Goal: Information Seeking & Learning: Learn about a topic

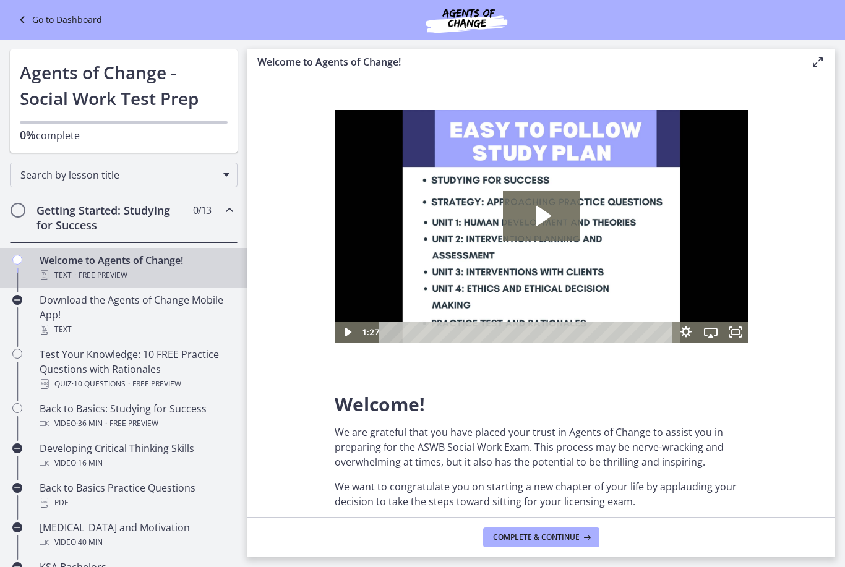
click at [193, 359] on div "Test Your Knowledge: 10 FREE Practice Questions with Rationales Quiz · 10 Quest…" at bounding box center [136, 369] width 193 height 45
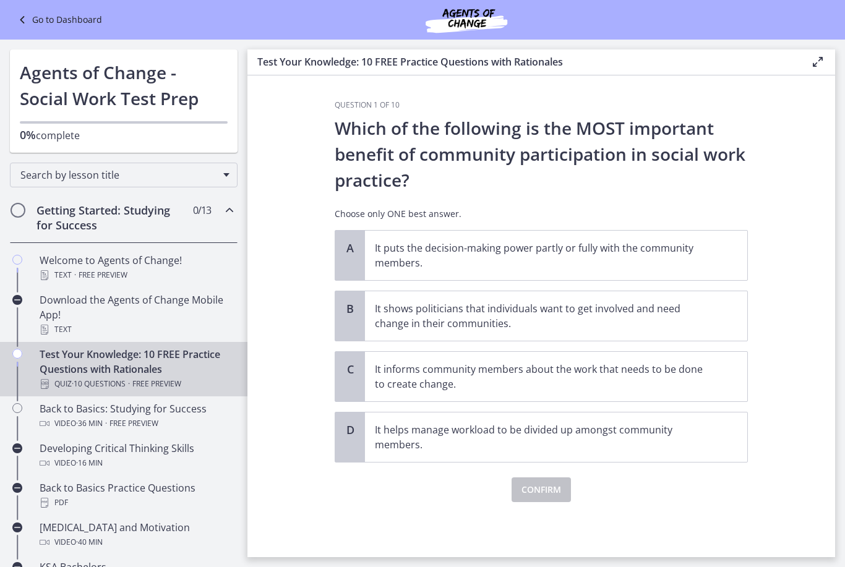
click at [190, 303] on div "Download the Agents of Change Mobile App! Text" at bounding box center [136, 315] width 193 height 45
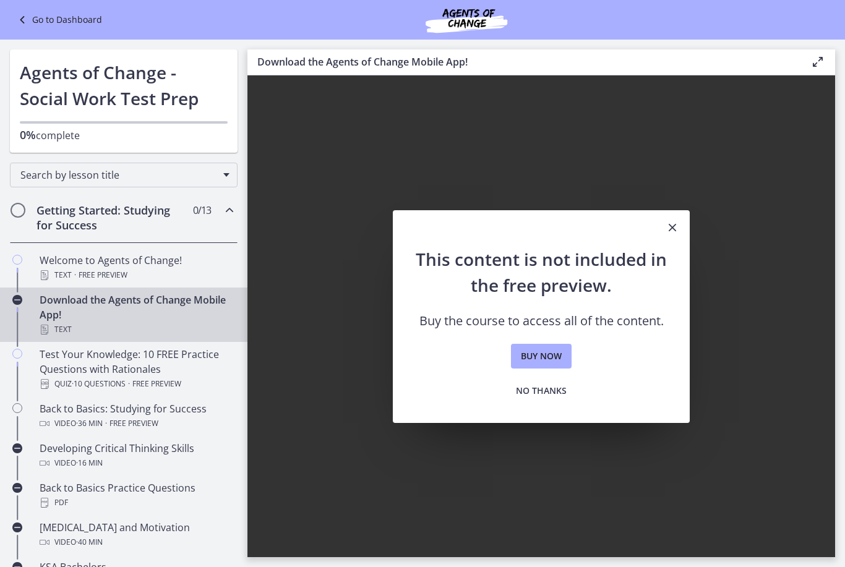
click at [169, 380] on span "Free preview" at bounding box center [156, 384] width 49 height 15
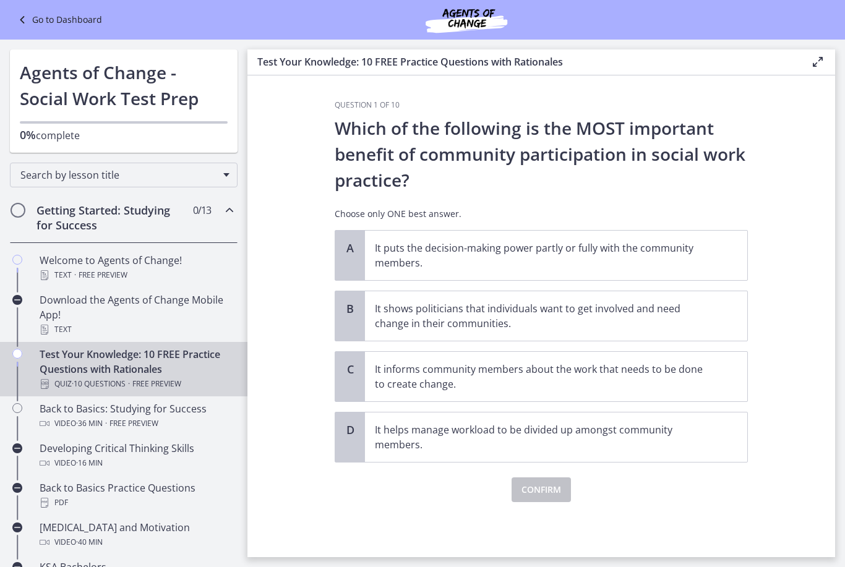
click at [187, 404] on div "Back to Basics: Studying for Success Video · 36 min · Free preview" at bounding box center [136, 416] width 193 height 30
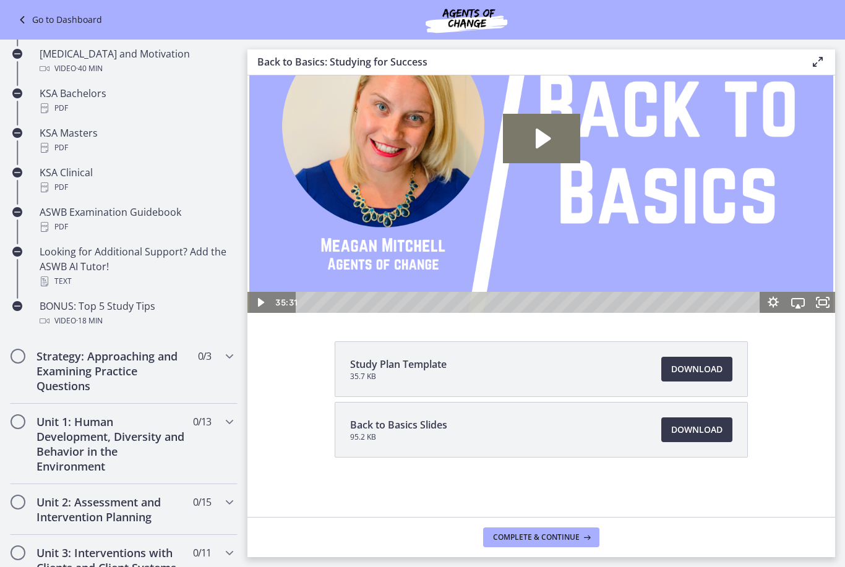
scroll to position [474, 0]
click at [224, 359] on icon "Chapters" at bounding box center [229, 355] width 15 height 15
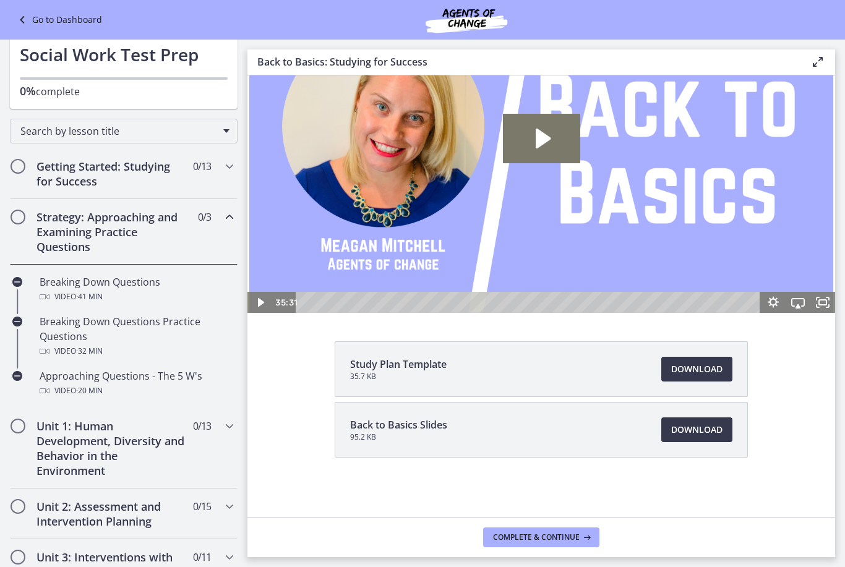
scroll to position [11, 0]
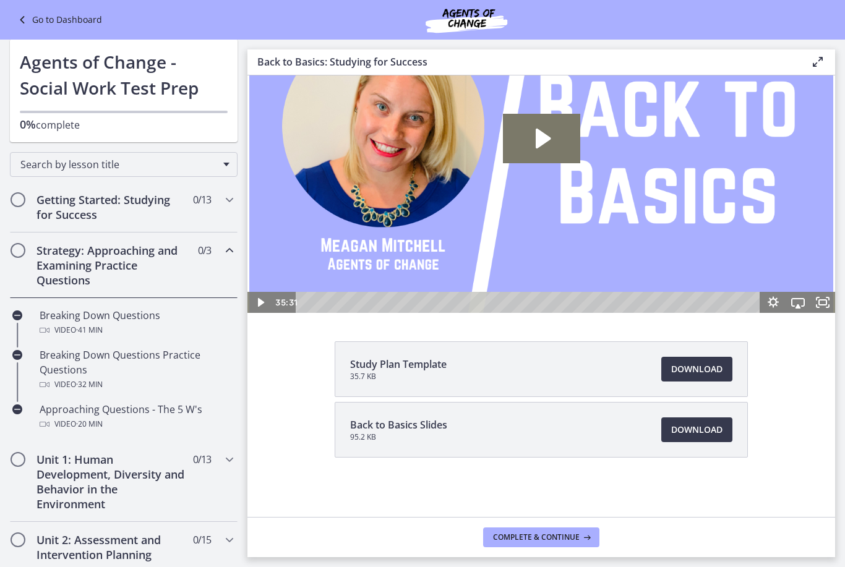
click at [233, 248] on icon "Chapters" at bounding box center [229, 250] width 15 height 15
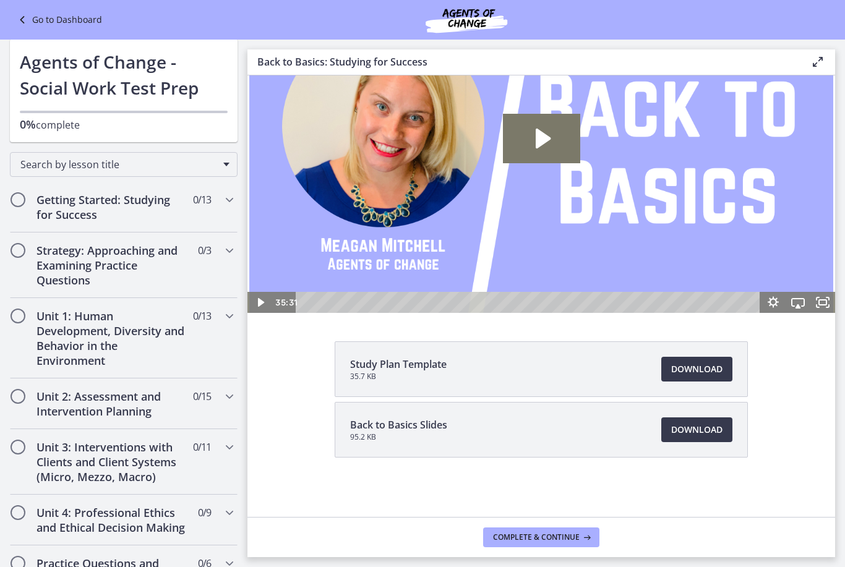
click at [485, 457] on li "Back to Basics Slides 95.2 KB Download Opens in a new window" at bounding box center [541, 430] width 413 height 56
click at [706, 434] on span "Download Opens in a new window" at bounding box center [696, 429] width 51 height 15
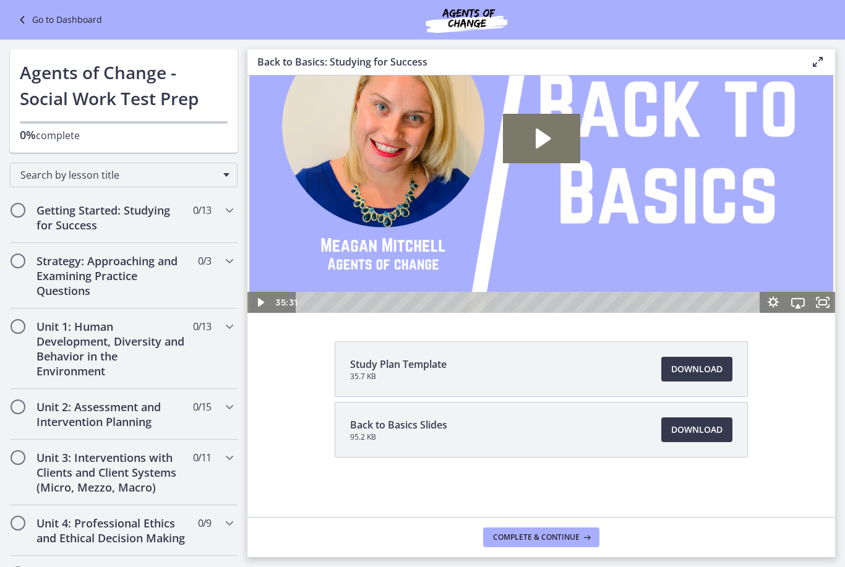
scroll to position [0, 0]
click at [707, 368] on span "Download Opens in a new window" at bounding box center [696, 369] width 51 height 15
click at [51, 210] on h2 "Getting Started: Studying for Success" at bounding box center [111, 218] width 151 height 30
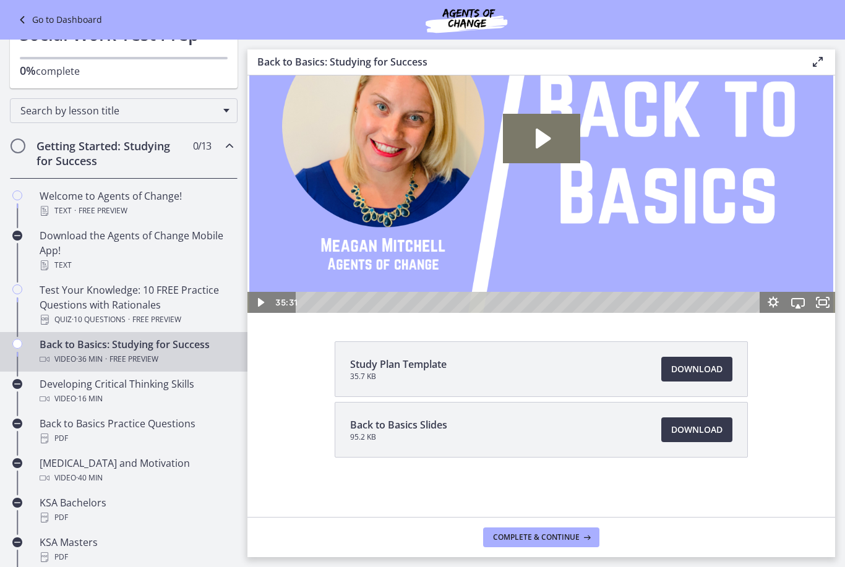
scroll to position [75, 0]
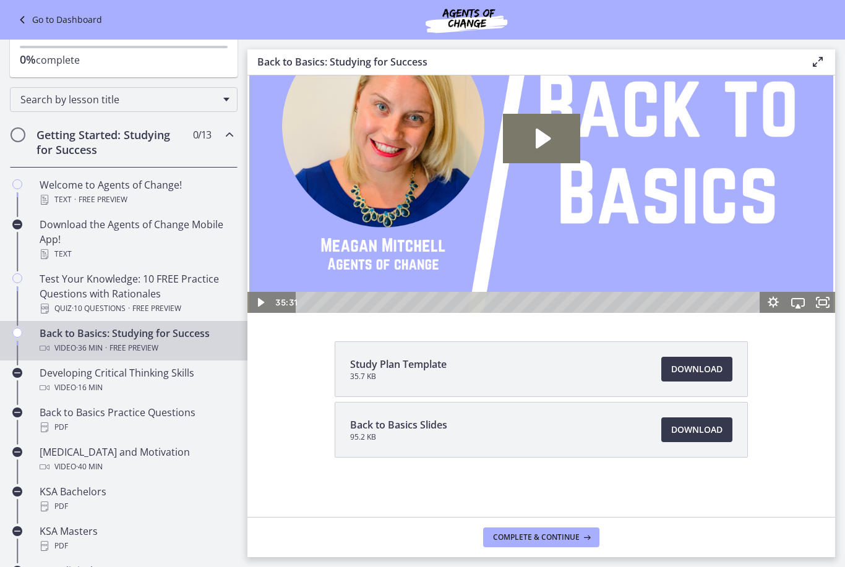
click at [56, 285] on div "Test Your Knowledge: 10 FREE Practice Questions with Rationales Quiz · 10 Quest…" at bounding box center [136, 293] width 193 height 45
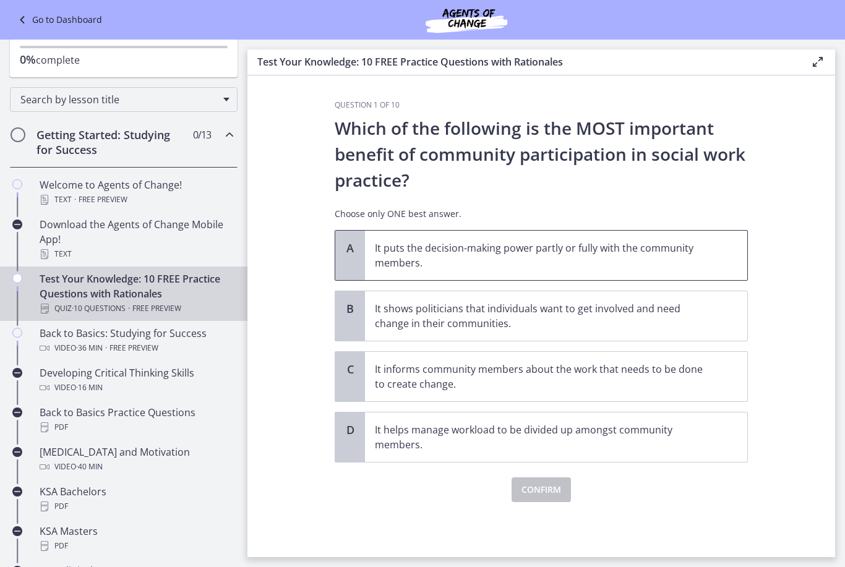
click at [663, 234] on span "It puts the decision-making power partly or fully with the community members." at bounding box center [556, 255] width 382 height 49
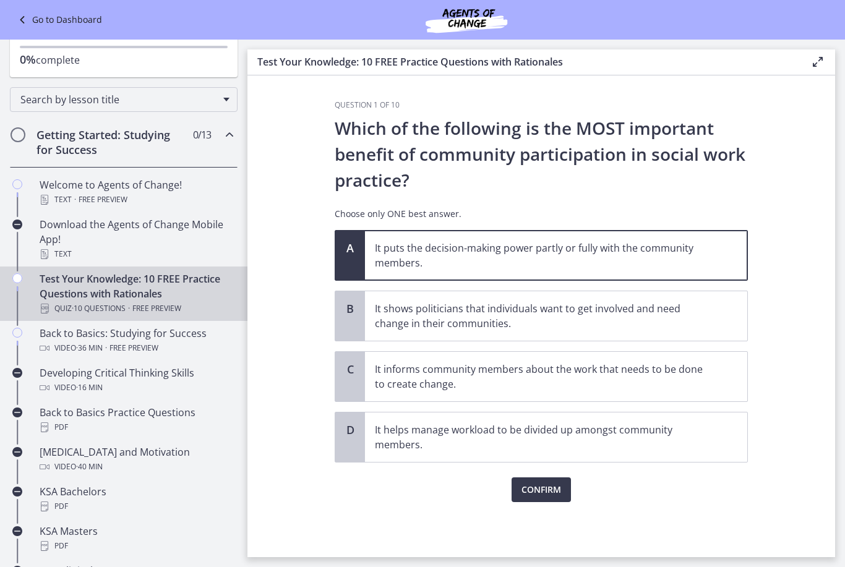
click at [549, 487] on span "Confirm" at bounding box center [541, 489] width 40 height 15
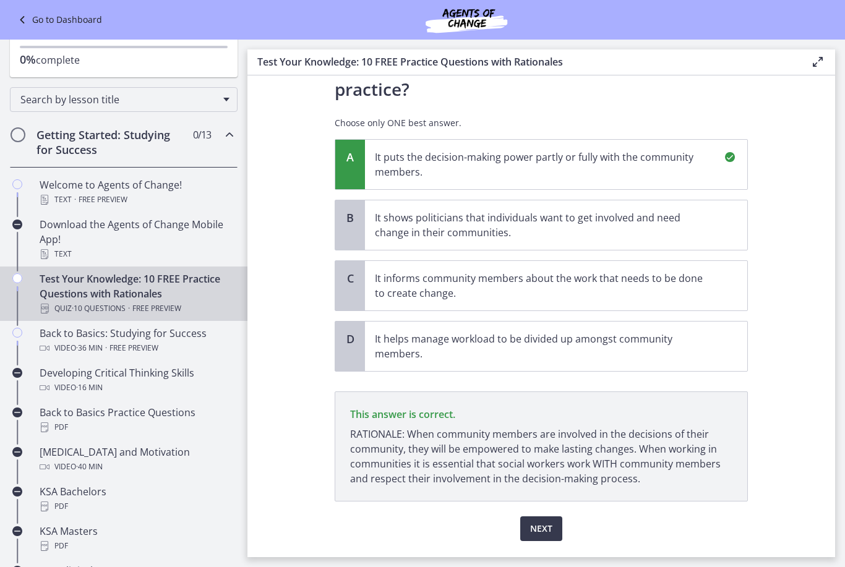
scroll to position [124, 0]
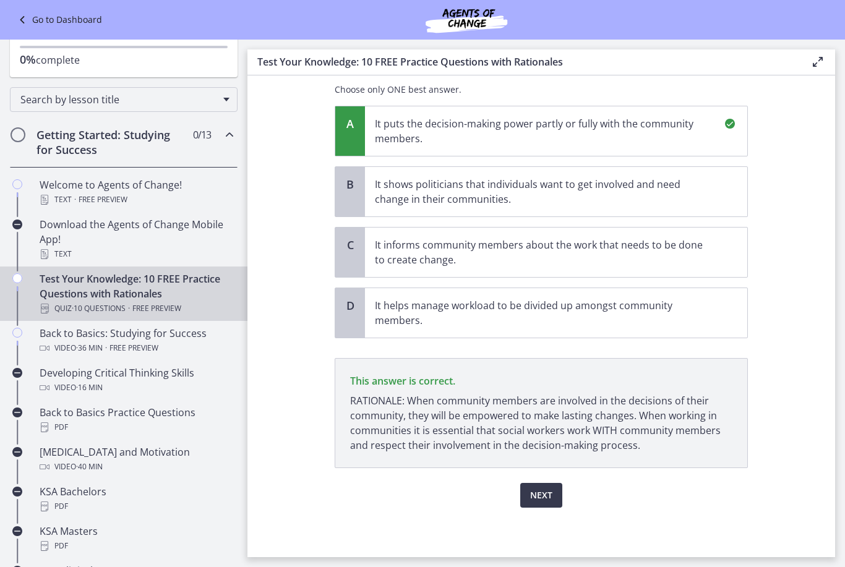
click at [552, 488] on span "Next" at bounding box center [541, 495] width 22 height 15
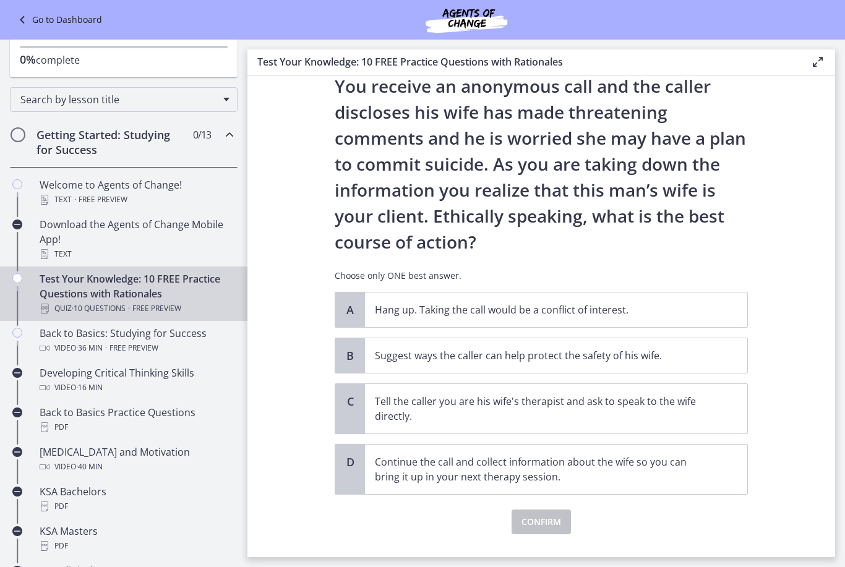
scroll to position [70, 0]
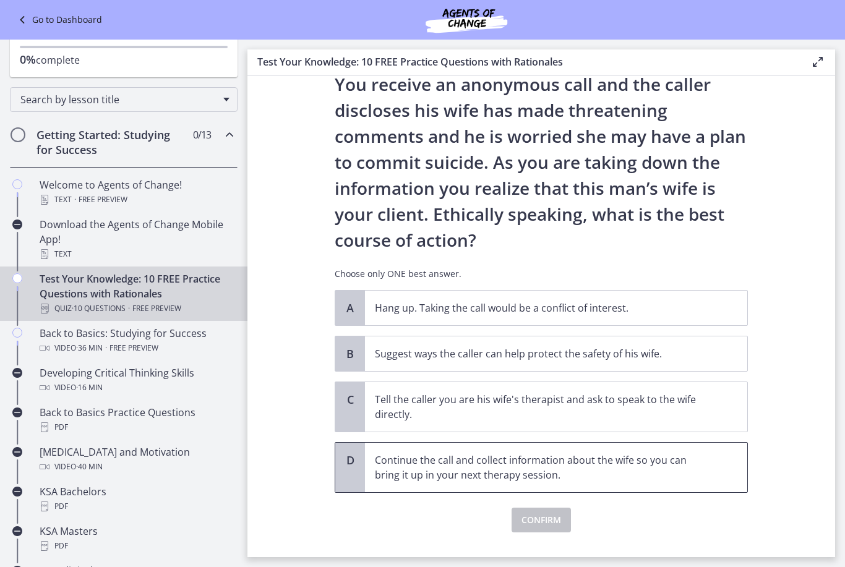
click at [719, 469] on span "Continue the call and collect information about the wife so you can bring it up…" at bounding box center [556, 467] width 382 height 49
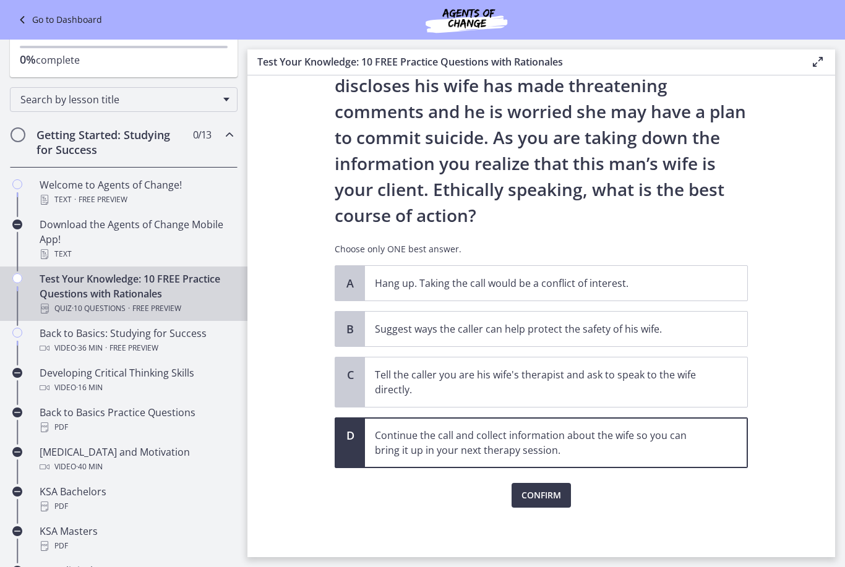
scroll to position [95, 0]
click at [557, 501] on span "Confirm" at bounding box center [541, 495] width 40 height 15
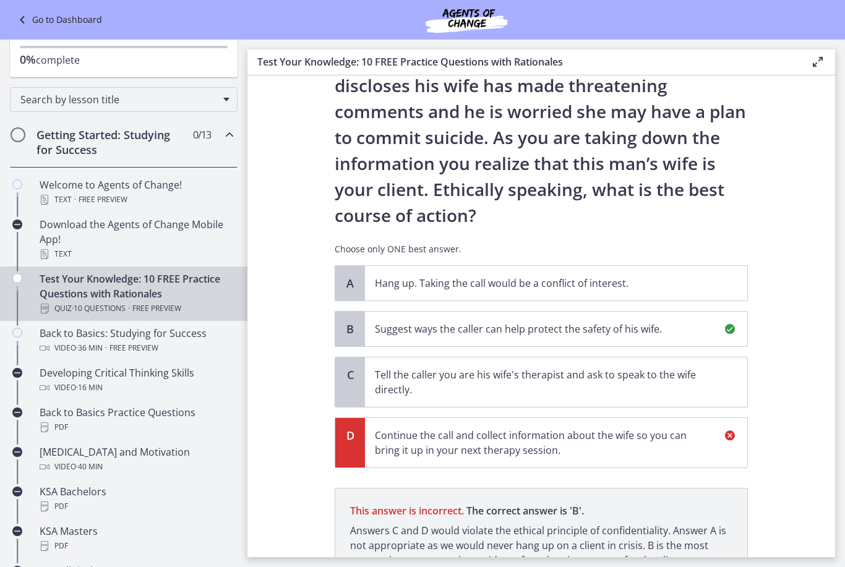
scroll to position [210, 0]
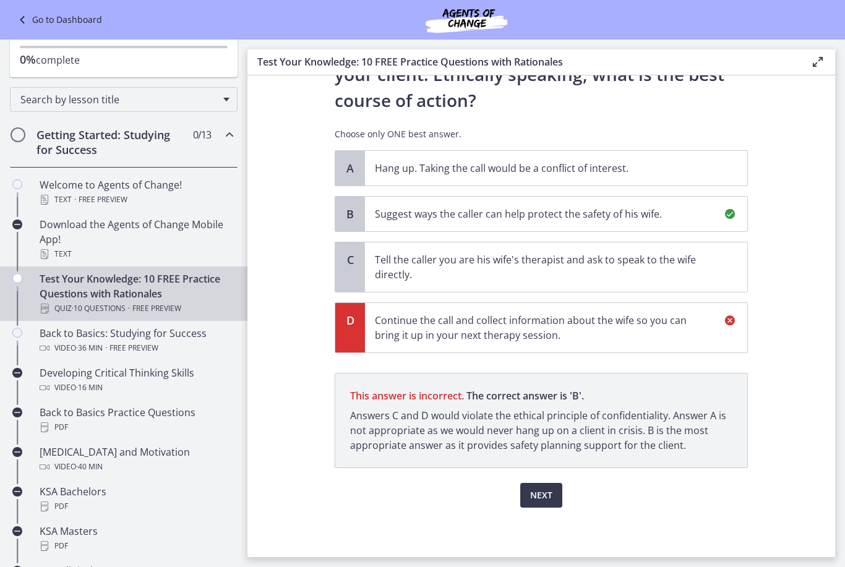
click at [553, 497] on button "Next" at bounding box center [541, 495] width 42 height 25
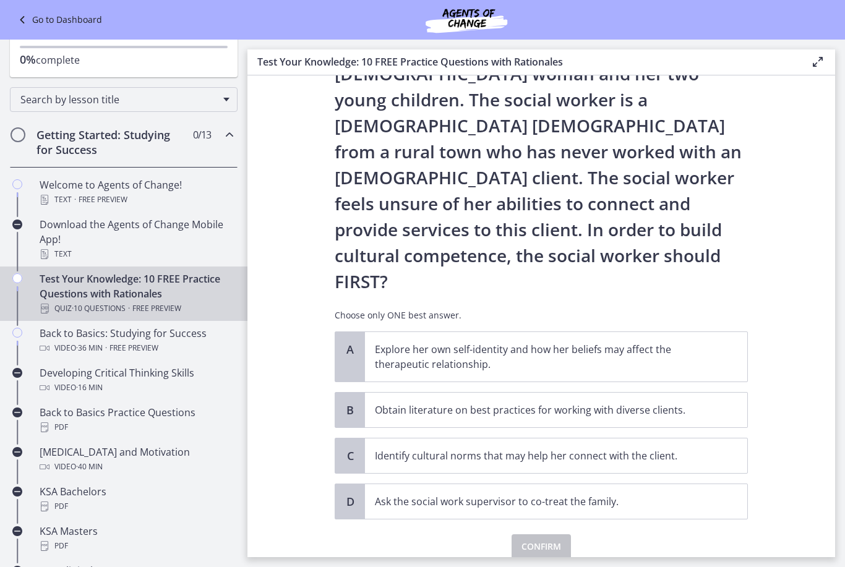
scroll to position [106, 0]
click at [727, 439] on span "Identify cultural norms that may help her connect with the client." at bounding box center [556, 456] width 382 height 35
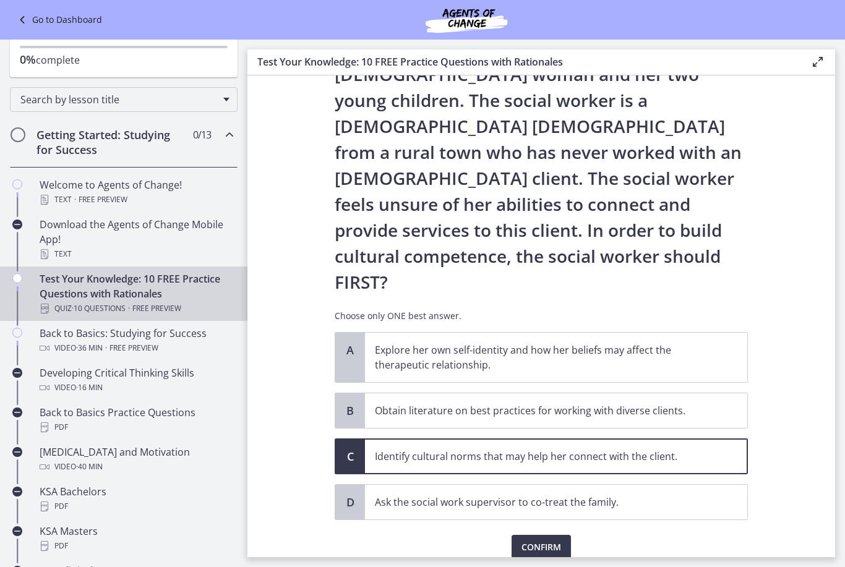
click at [556, 540] on span "Confirm" at bounding box center [541, 547] width 40 height 15
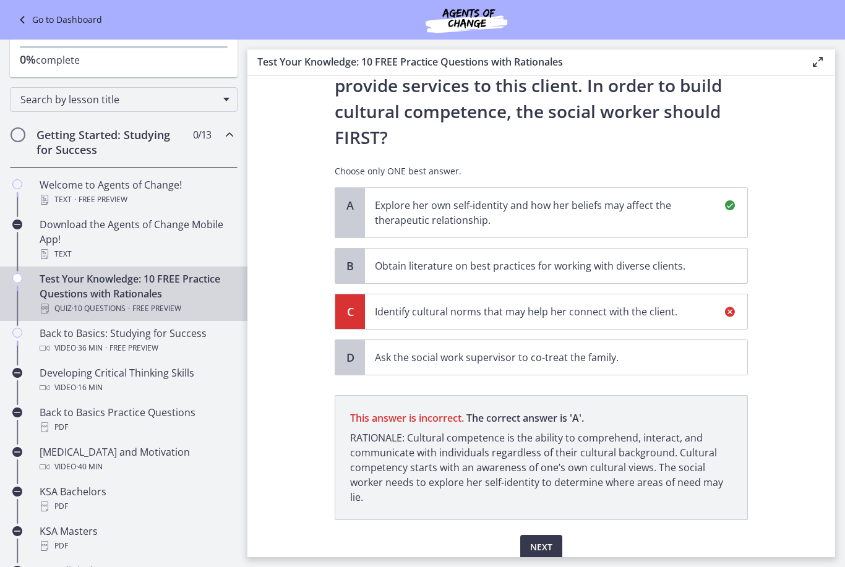
scroll to position [250, 0]
click at [545, 540] on span "Next" at bounding box center [541, 547] width 22 height 15
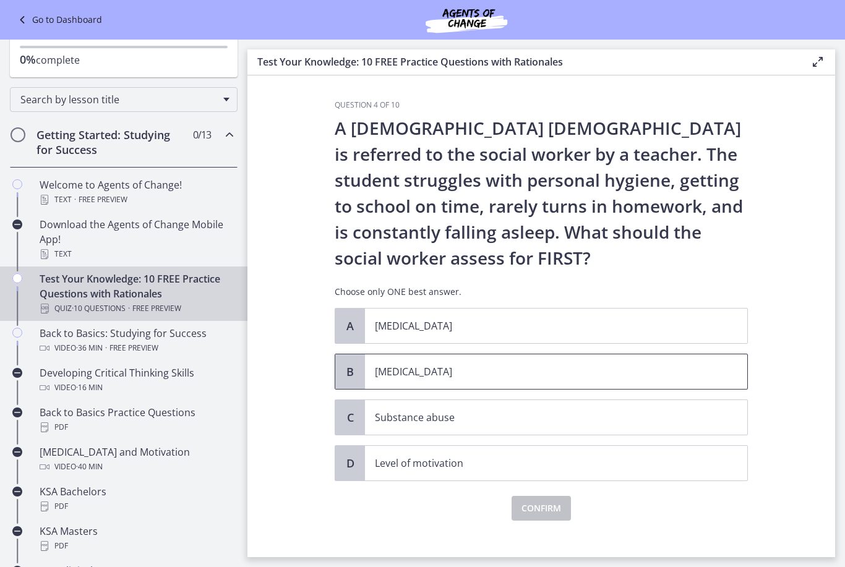
click at [702, 373] on p "[MEDICAL_DATA]" at bounding box center [544, 371] width 338 height 15
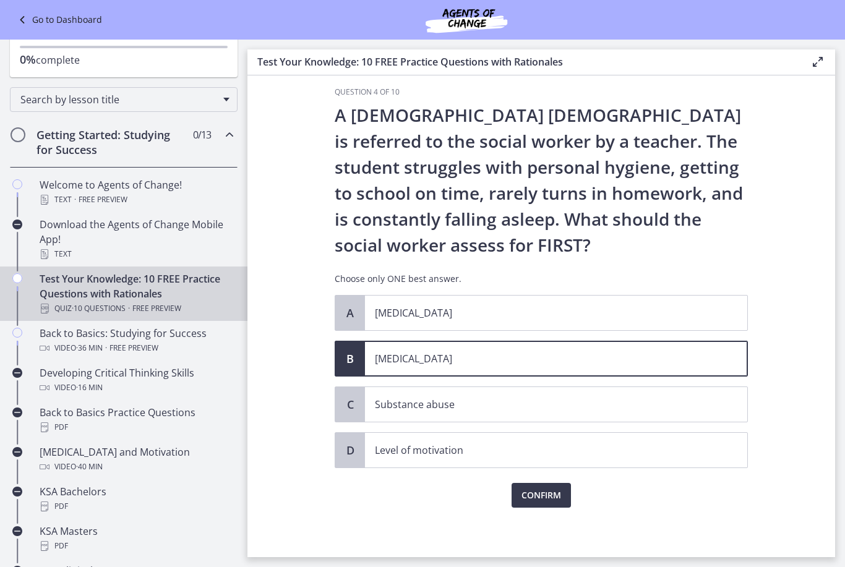
click at [555, 498] on span "Confirm" at bounding box center [541, 495] width 40 height 15
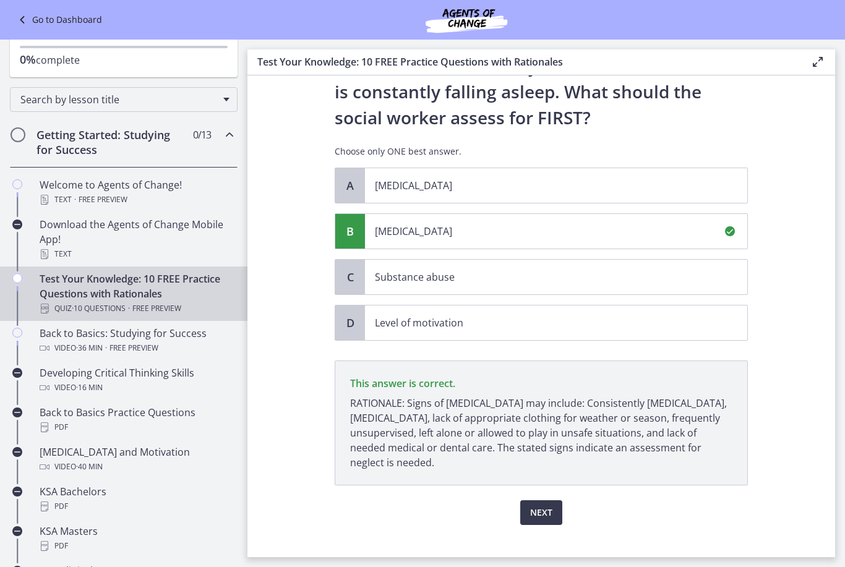
scroll to position [152, 0]
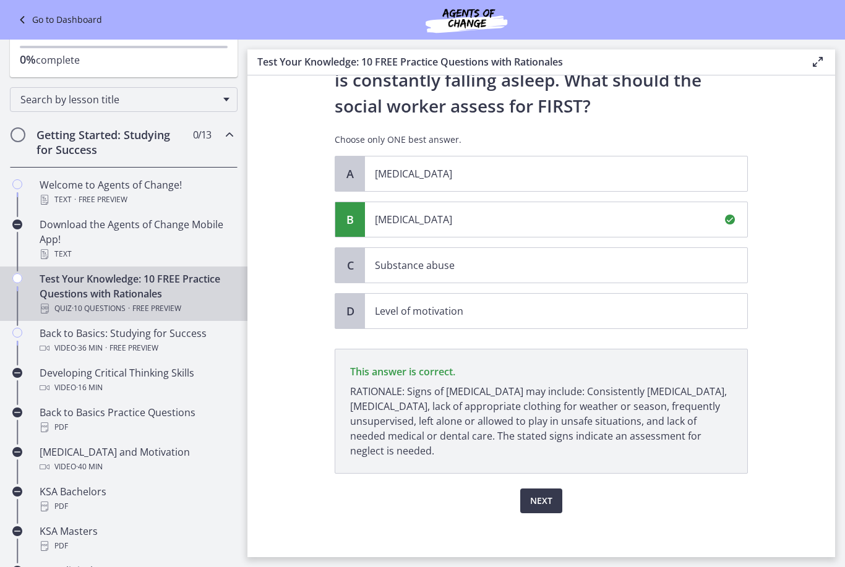
click at [552, 491] on button "Next" at bounding box center [541, 501] width 42 height 25
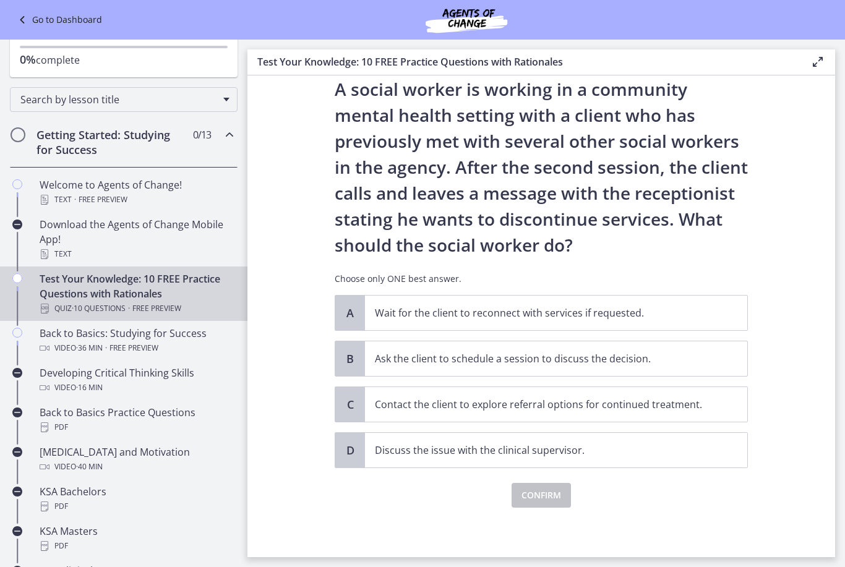
scroll to position [39, 0]
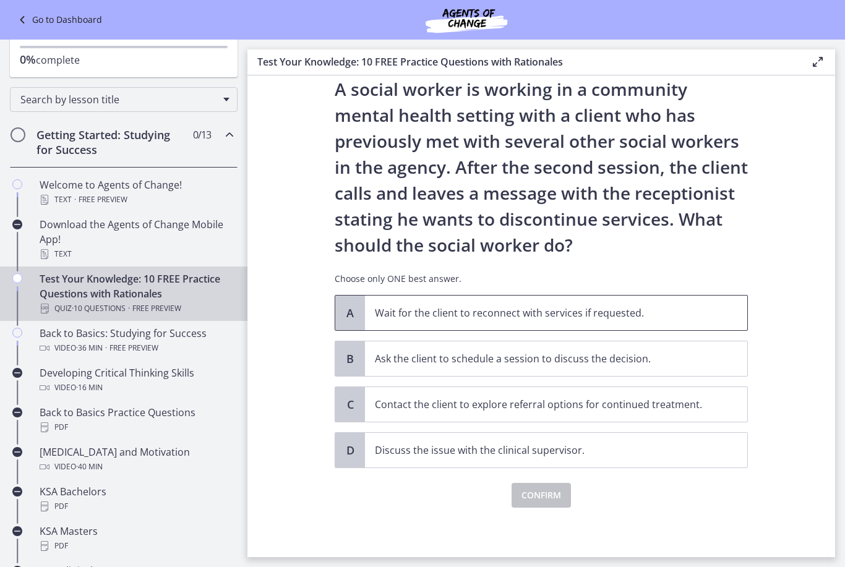
click at [725, 308] on span "Wait for the client to reconnect with services if requested." at bounding box center [556, 313] width 382 height 35
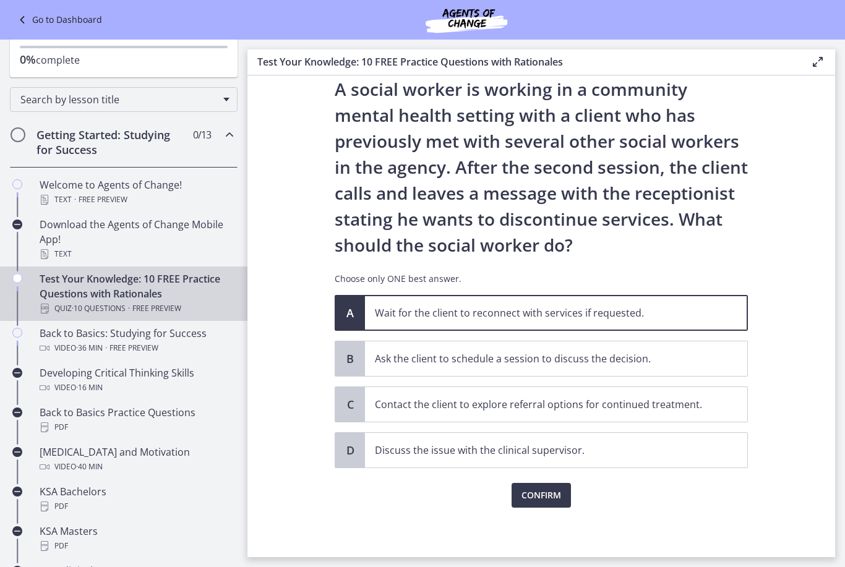
click at [534, 493] on span "Confirm" at bounding box center [541, 495] width 40 height 15
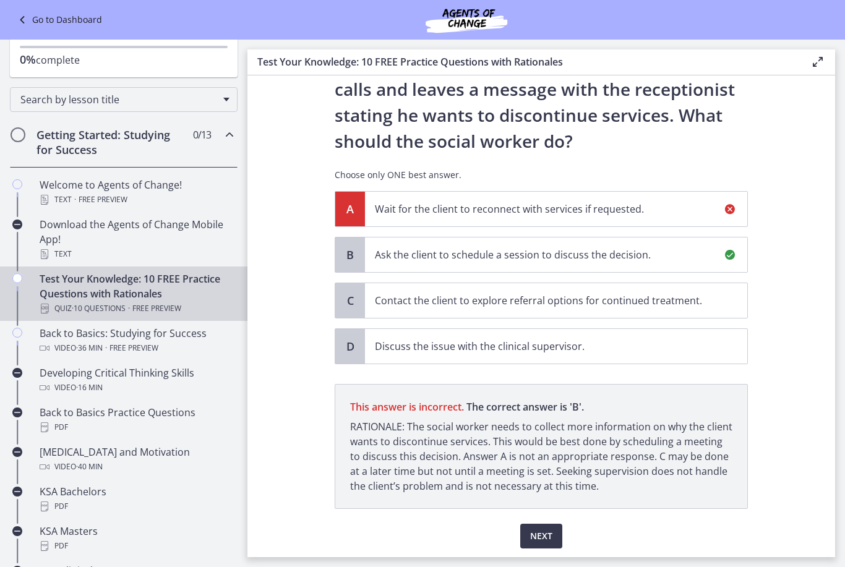
scroll to position [184, 0]
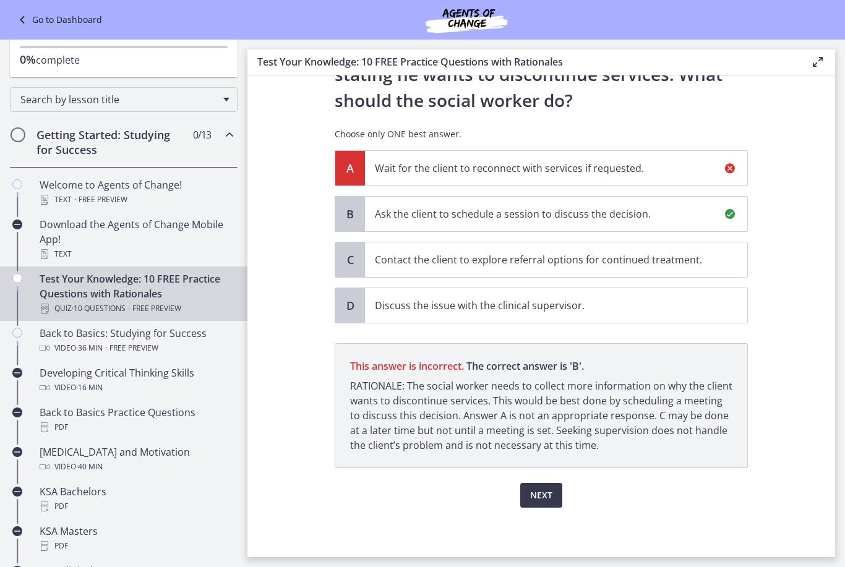
click at [552, 490] on button "Next" at bounding box center [541, 495] width 42 height 25
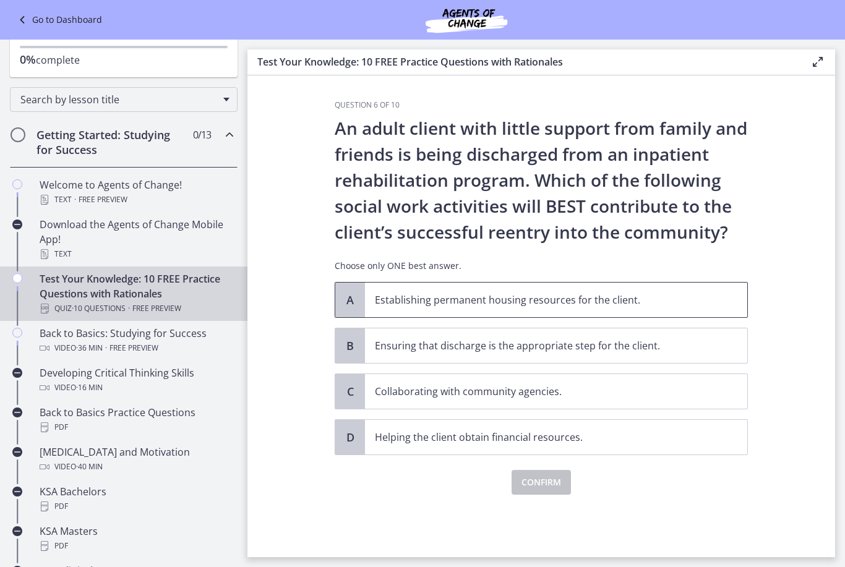
click at [678, 308] on span "Establishing permanent housing resources for the client." at bounding box center [556, 300] width 382 height 35
click at [539, 484] on span "Confirm" at bounding box center [541, 482] width 40 height 15
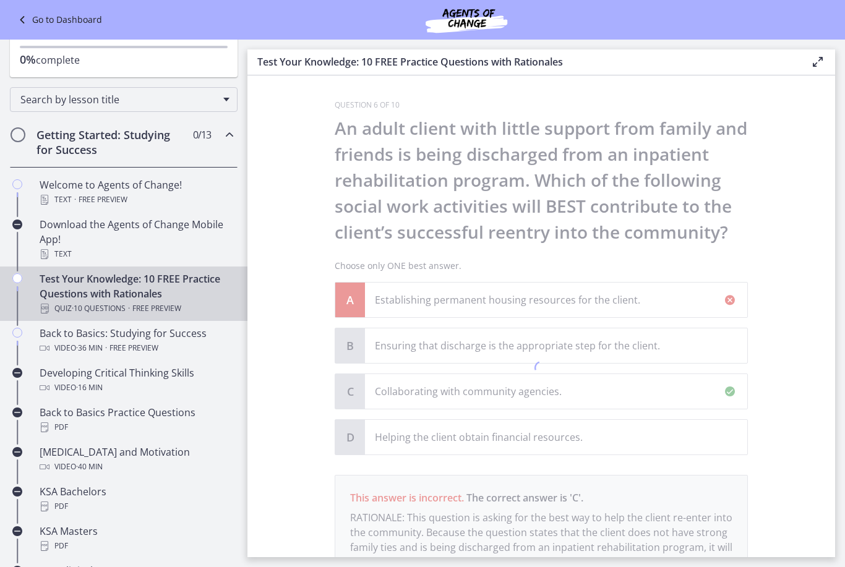
scroll to position [132, 0]
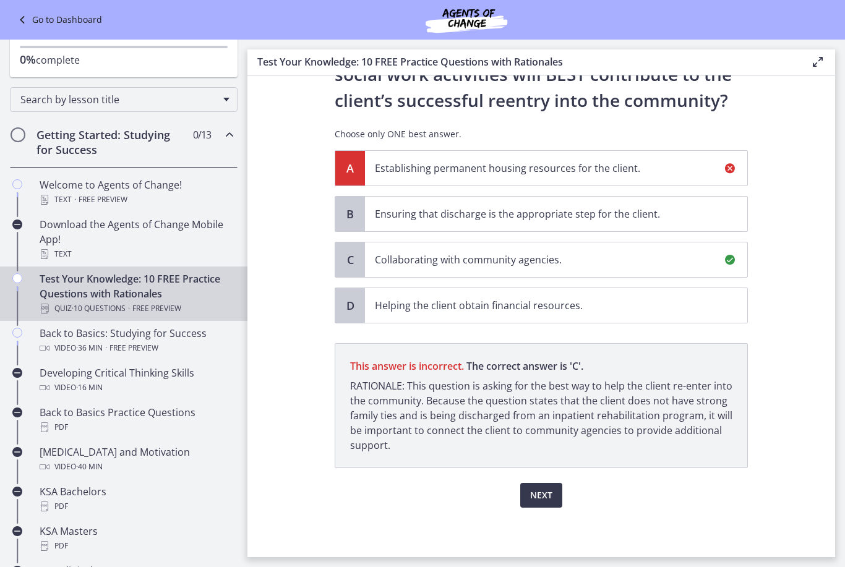
click at [547, 493] on span "Next" at bounding box center [541, 495] width 22 height 15
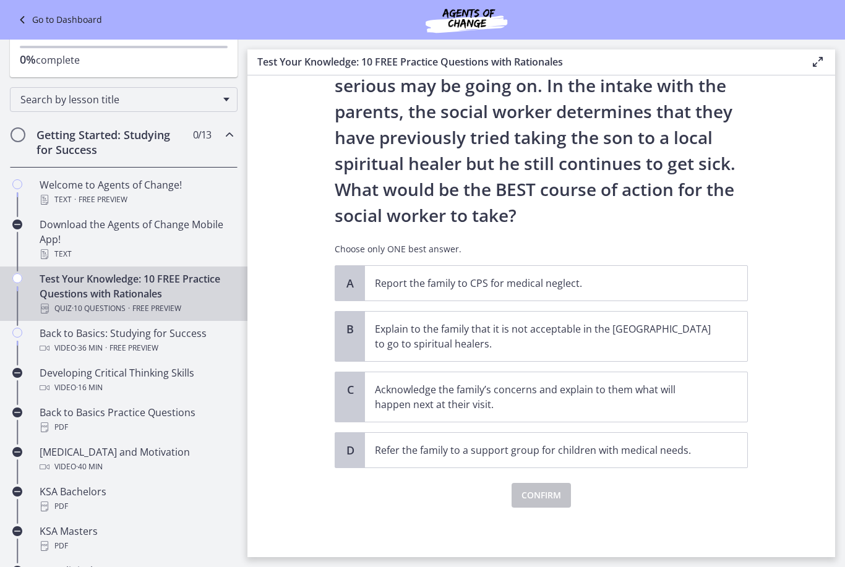
scroll to position [173, 0]
click at [654, 385] on p "Acknowledge the family’s concerns and explain to them what will happen next at …" at bounding box center [544, 397] width 338 height 30
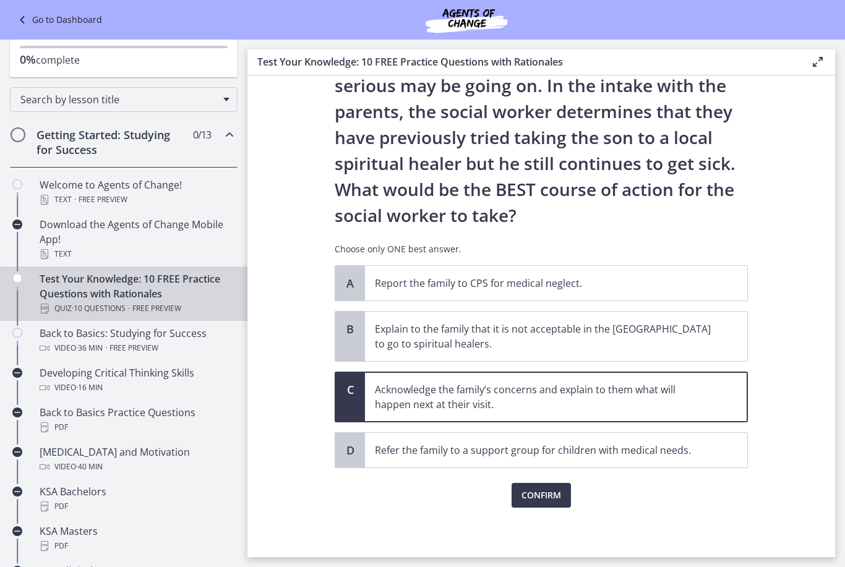
click at [554, 485] on button "Confirm" at bounding box center [540, 495] width 59 height 25
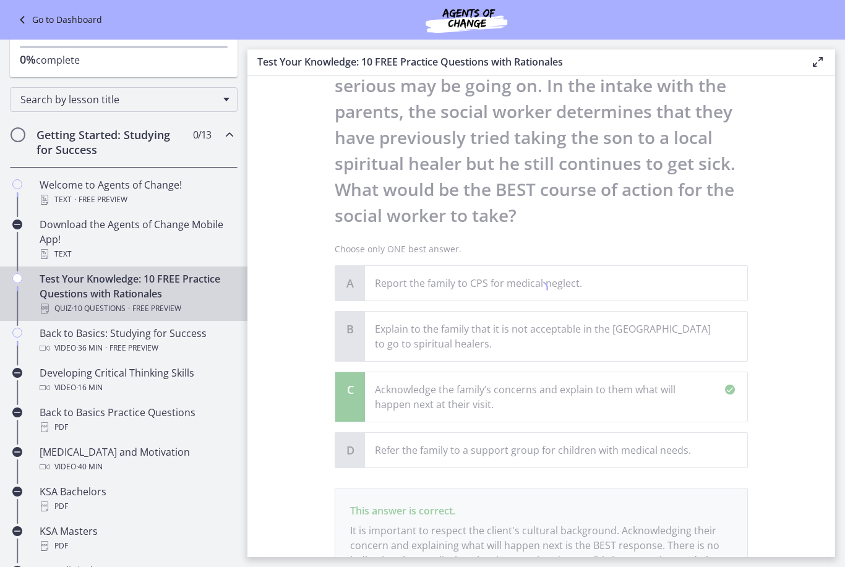
scroll to position [317, 0]
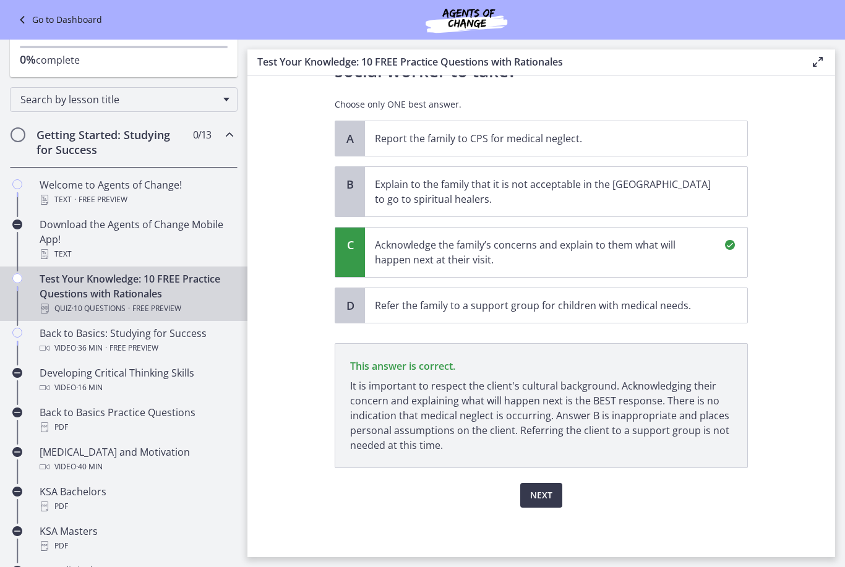
click at [544, 506] on button "Next" at bounding box center [541, 495] width 42 height 25
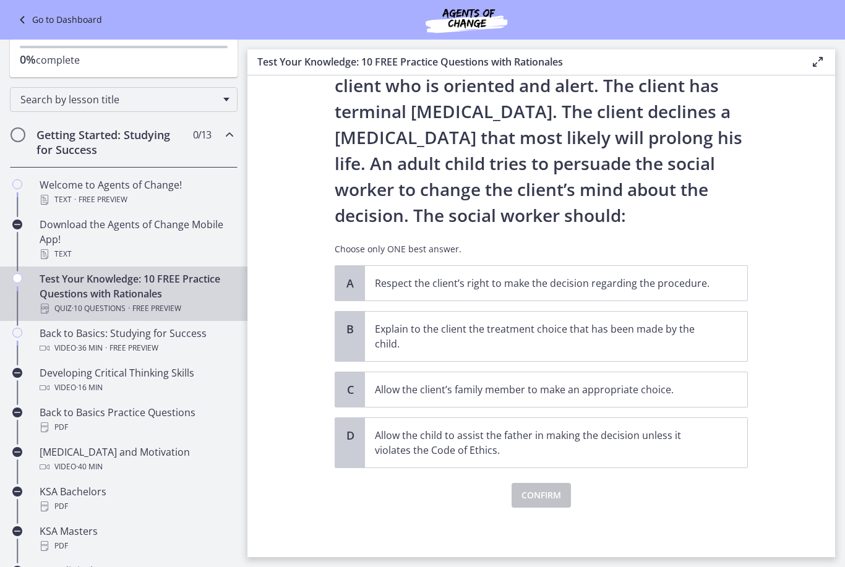
scroll to position [69, 0]
click at [687, 281] on p "Respect the client’s right to make the decision regarding the procedure." at bounding box center [544, 283] width 338 height 15
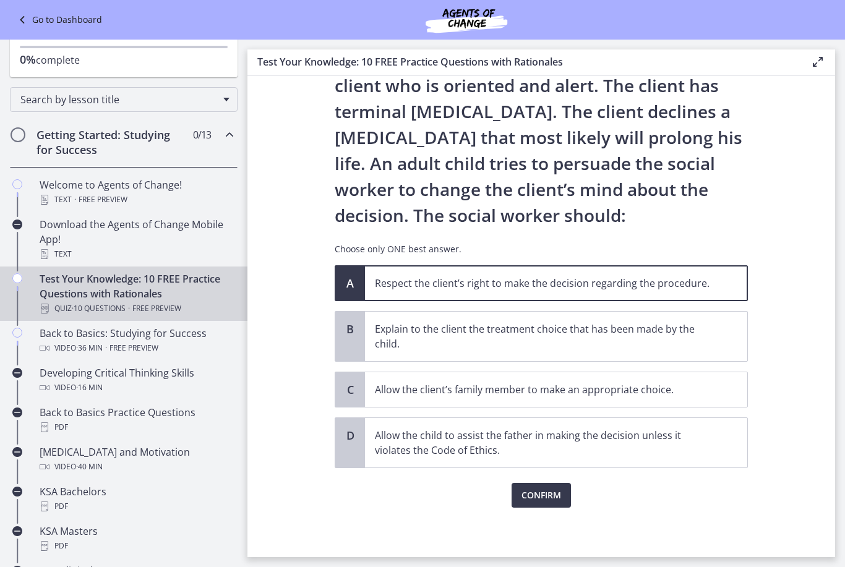
click at [561, 498] on span "Confirm" at bounding box center [541, 495] width 40 height 15
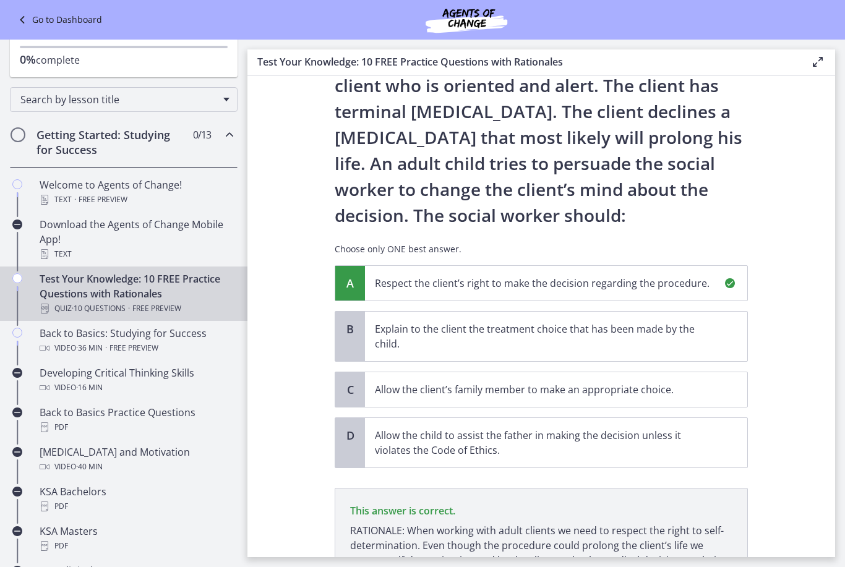
scroll to position [199, 0]
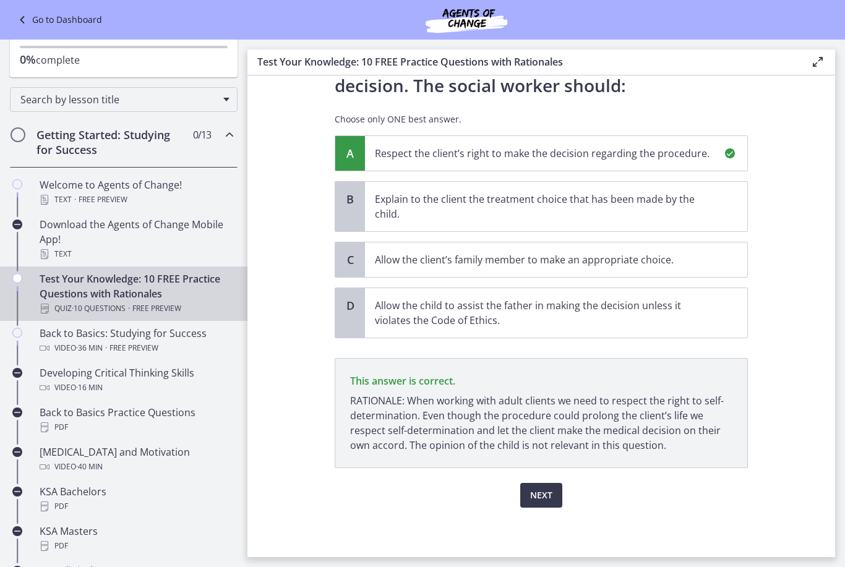
click at [545, 497] on span "Next" at bounding box center [541, 495] width 22 height 15
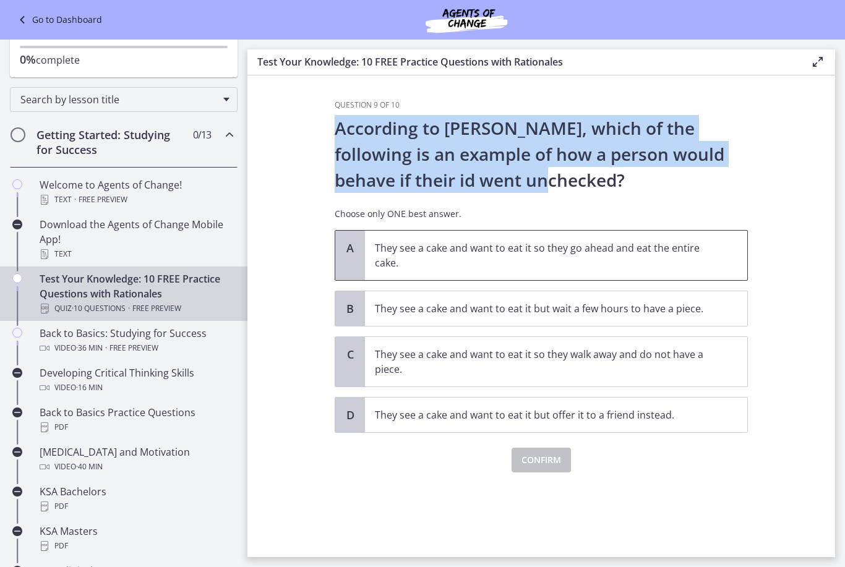
click at [577, 237] on span "They see a cake and want to eat it so they go ahead and eat the entire cake." at bounding box center [556, 255] width 382 height 49
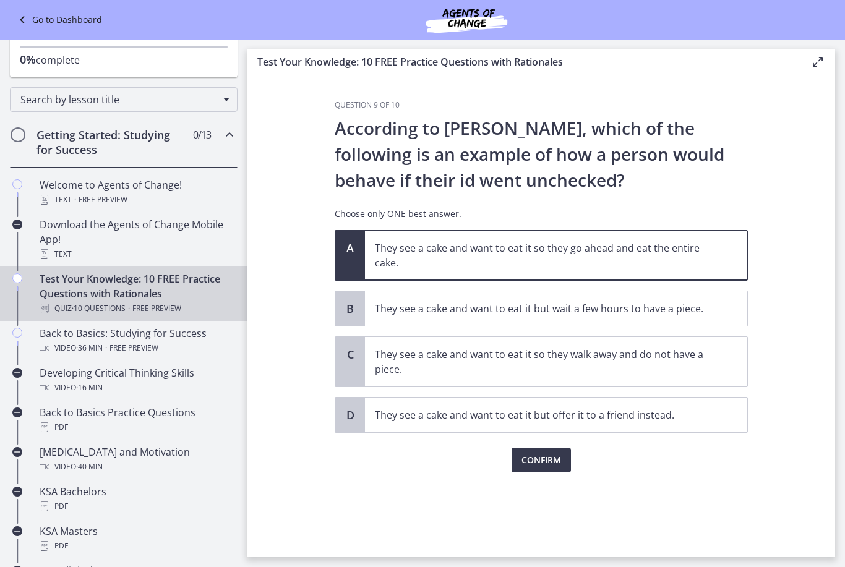
click at [544, 454] on span "Confirm" at bounding box center [541, 460] width 40 height 15
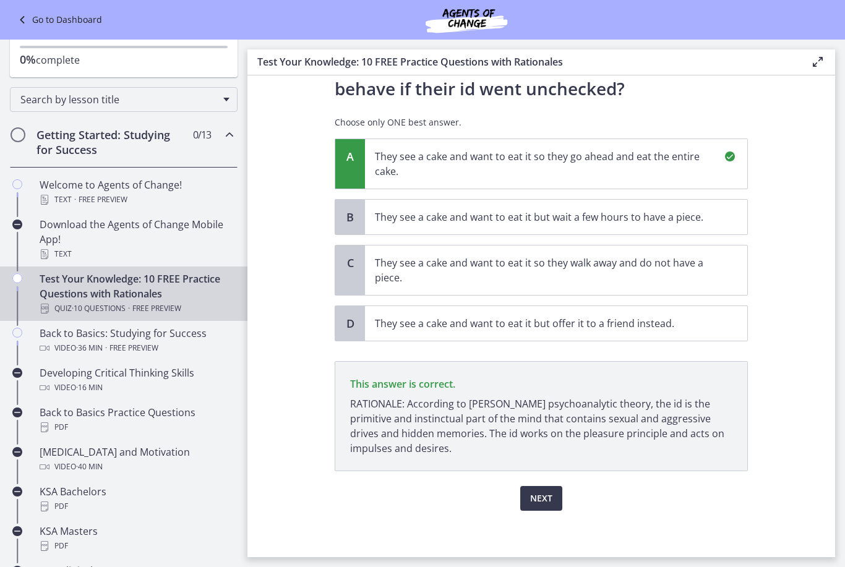
scroll to position [95, 0]
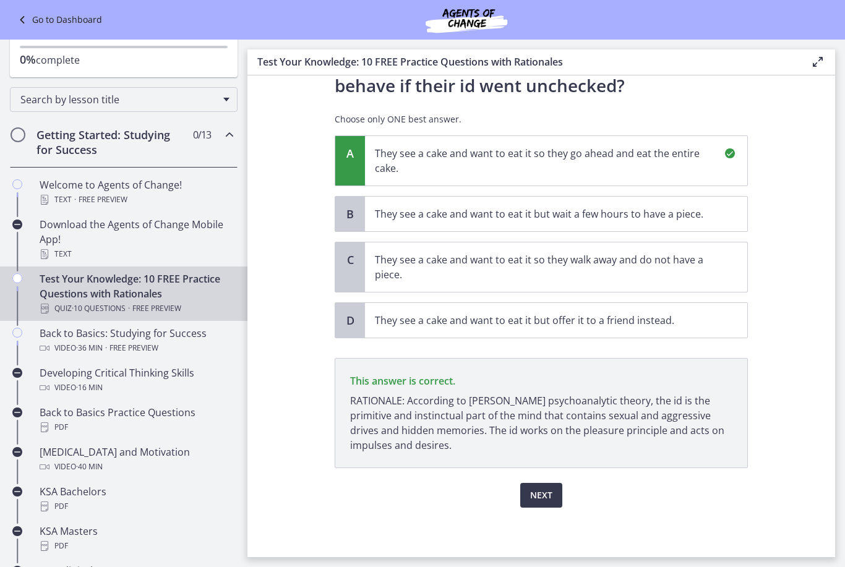
click at [545, 488] on span "Next" at bounding box center [541, 495] width 22 height 15
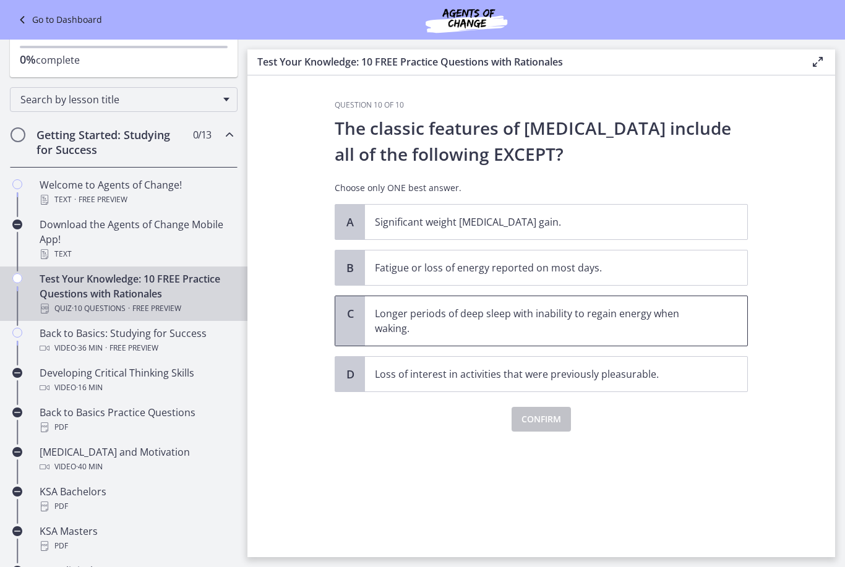
click at [633, 302] on span "Longer periods of deep sleep with inability to regain energy when waking." at bounding box center [556, 320] width 382 height 49
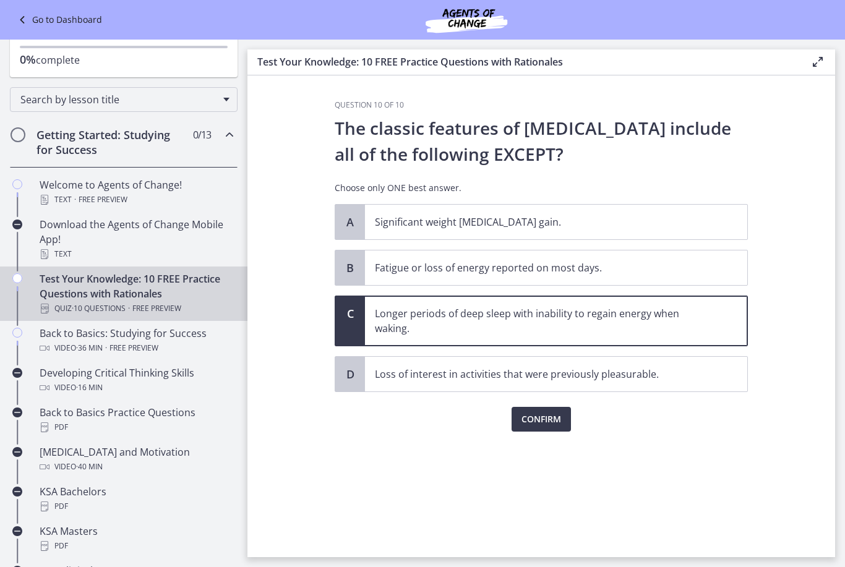
click at [547, 420] on span "Confirm" at bounding box center [541, 419] width 40 height 15
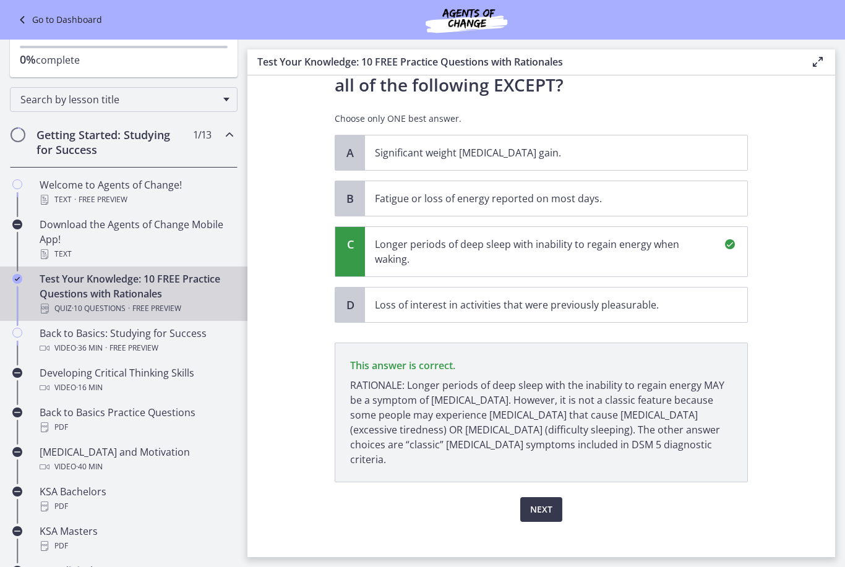
scroll to position [69, 0]
click at [545, 503] on span "Next" at bounding box center [541, 510] width 22 height 15
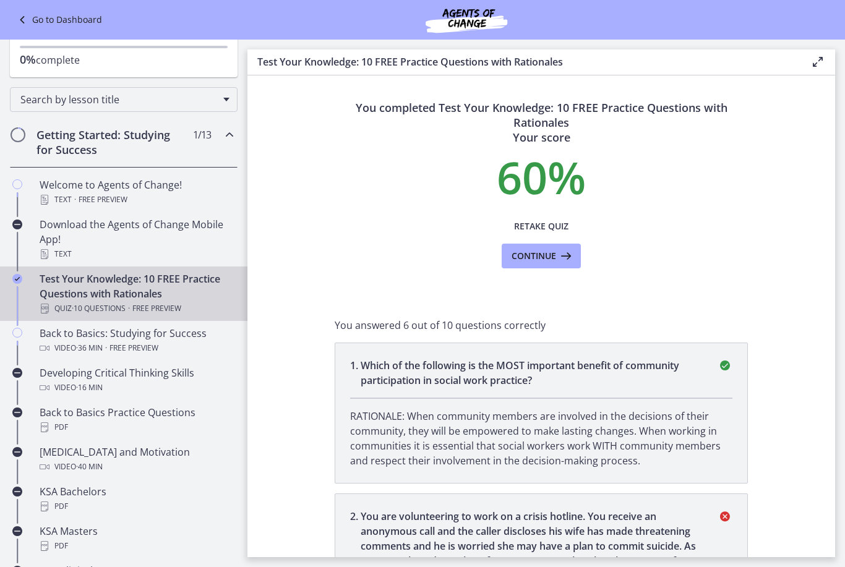
scroll to position [0, 0]
click at [558, 247] on button "Continue" at bounding box center [541, 256] width 79 height 25
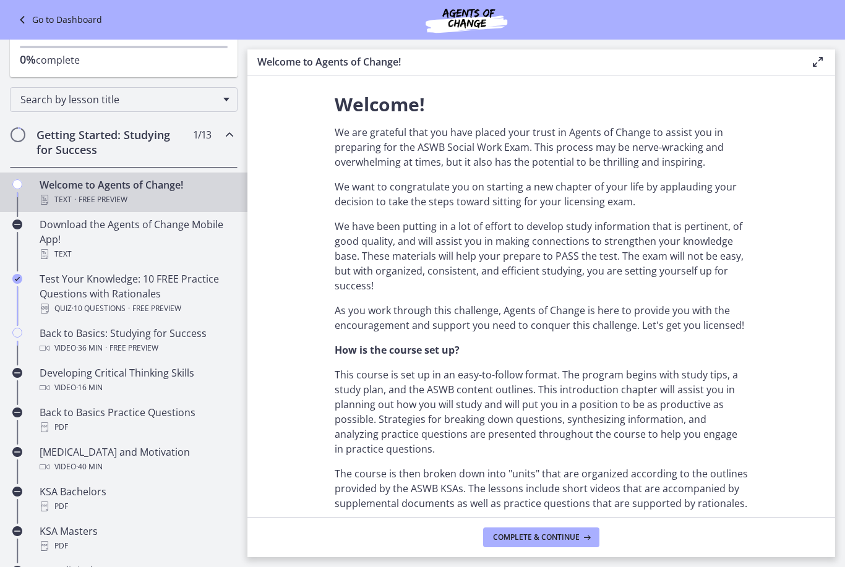
scroll to position [299, 0]
click at [91, 296] on div "Test Your Knowledge: 10 FREE Practice Questions with Rationales Quiz · 10 Quest…" at bounding box center [136, 293] width 193 height 45
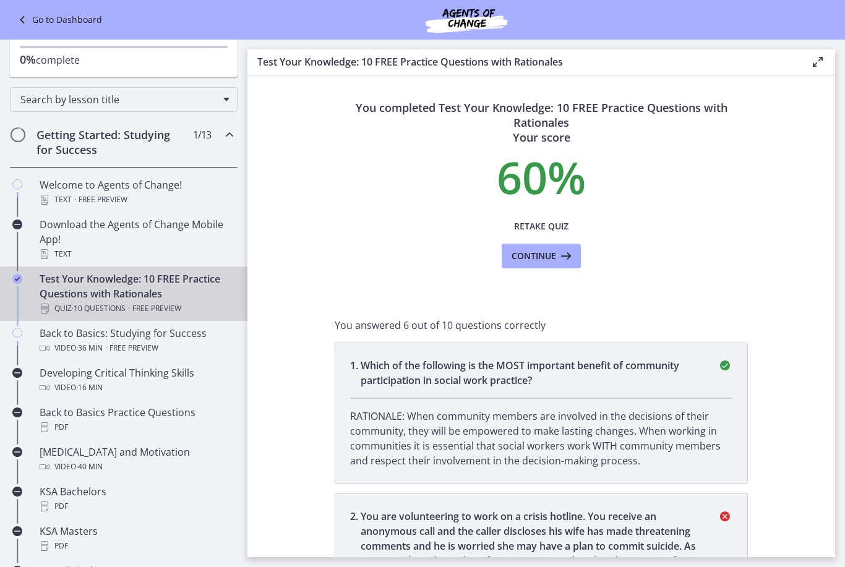
click at [554, 218] on button "Retake Quiz" at bounding box center [541, 226] width 79 height 25
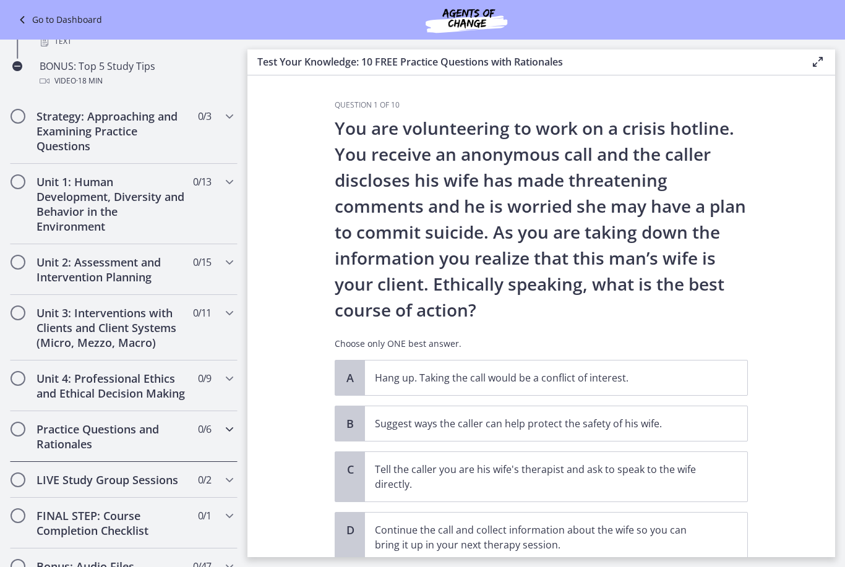
click at [46, 434] on h2 "Practice Questions and Rationales" at bounding box center [111, 437] width 151 height 30
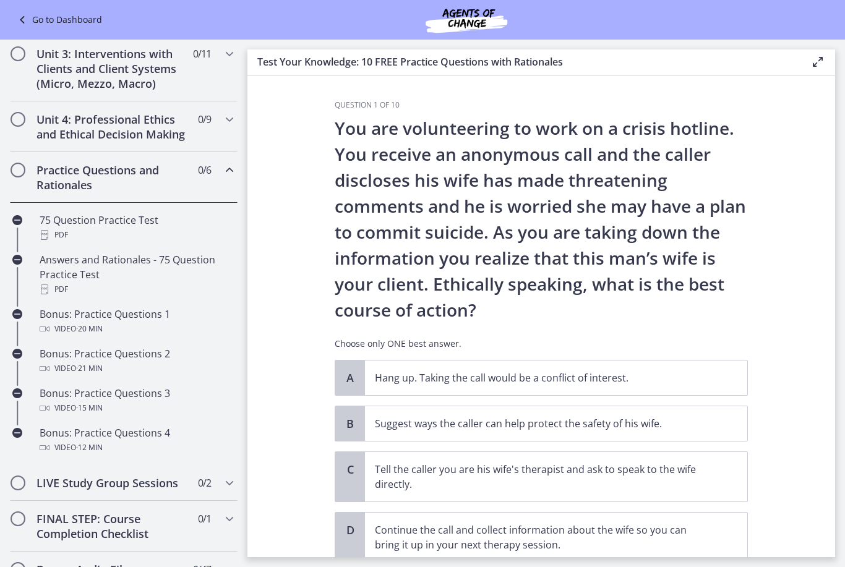
scroll to position [403, 0]
click at [39, 180] on h2 "Practice Questions and Rationales" at bounding box center [111, 179] width 151 height 30
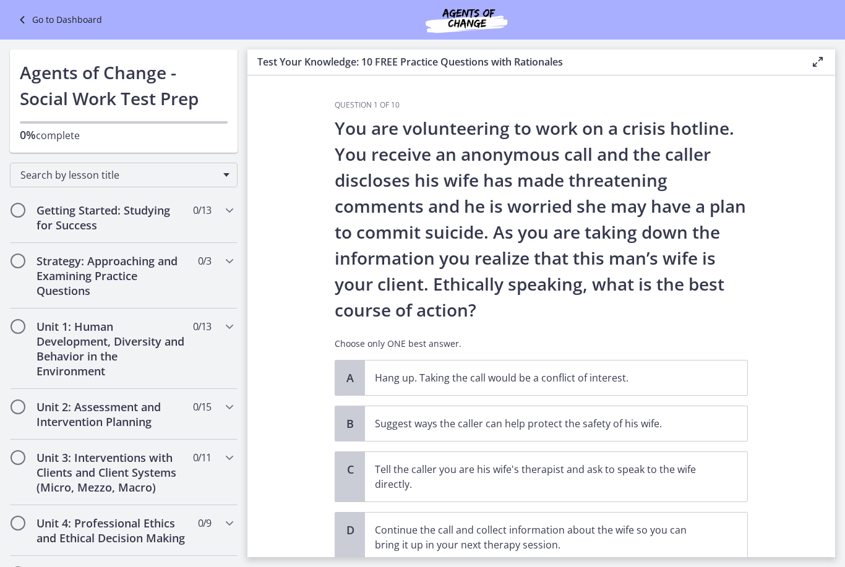
scroll to position [0, 0]
